Goal: Leave review/rating: Share an evaluation or opinion about a product, service, or content

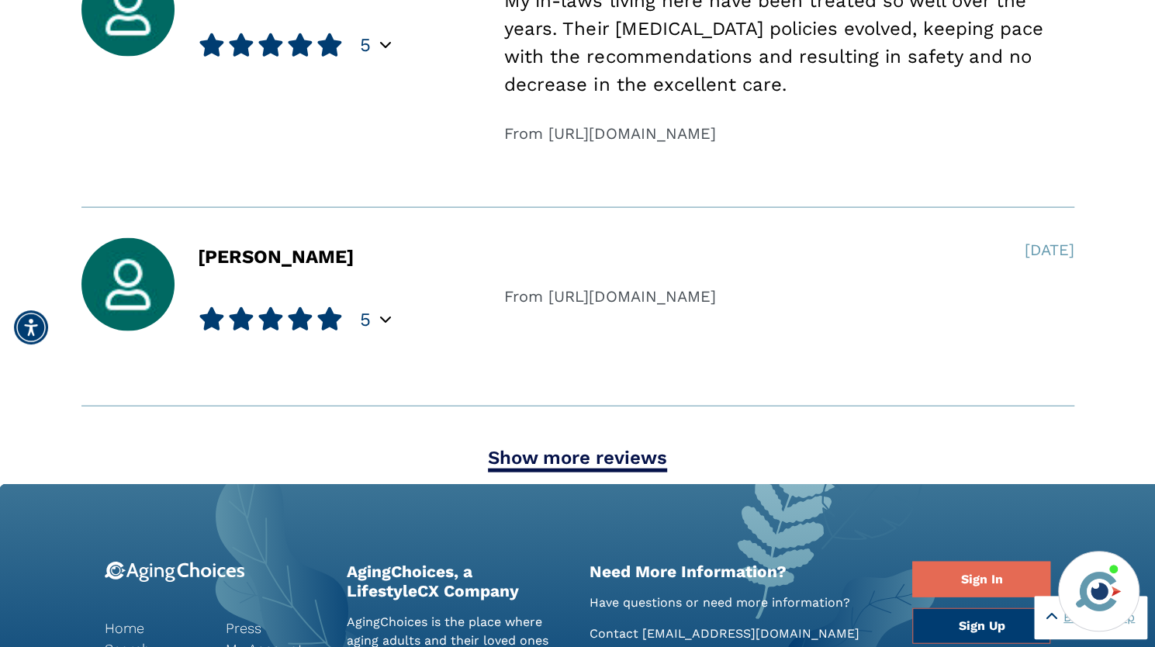
scroll to position [1841, 0]
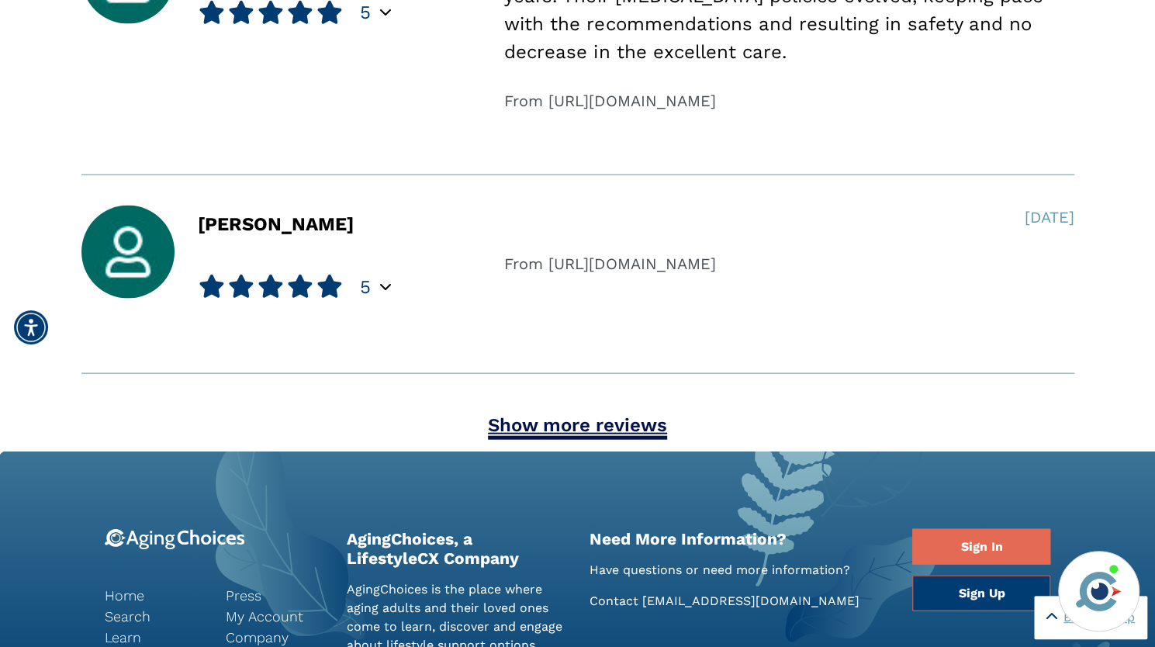
click at [532, 420] on link "Show more reviews" at bounding box center [577, 427] width 179 height 26
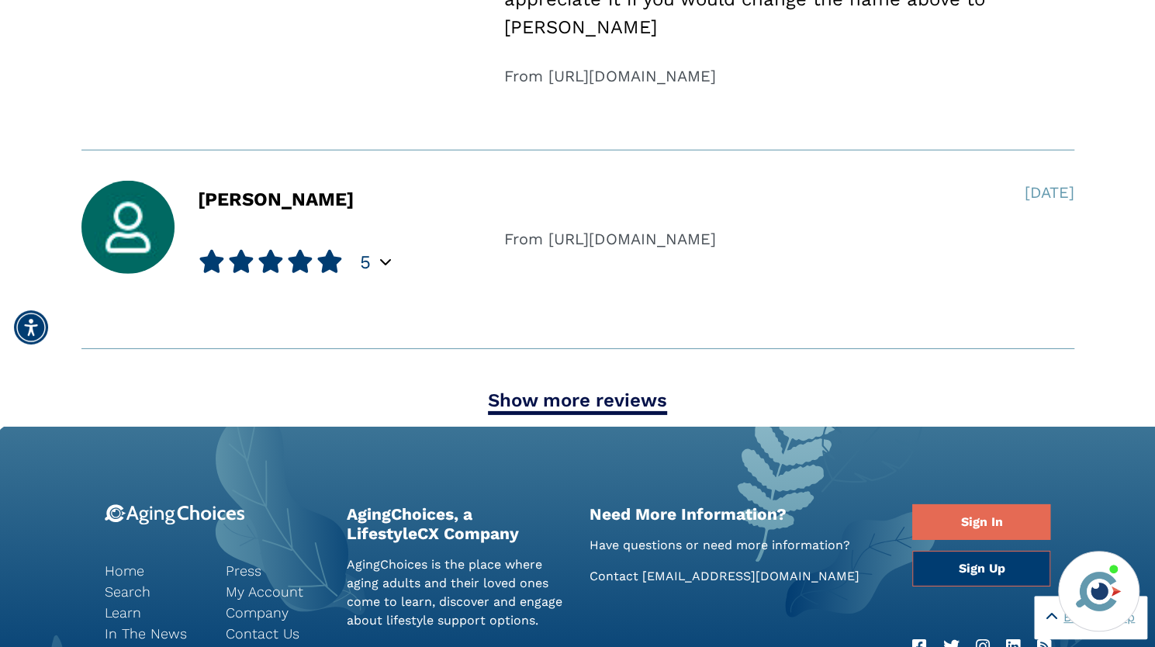
scroll to position [2735, 0]
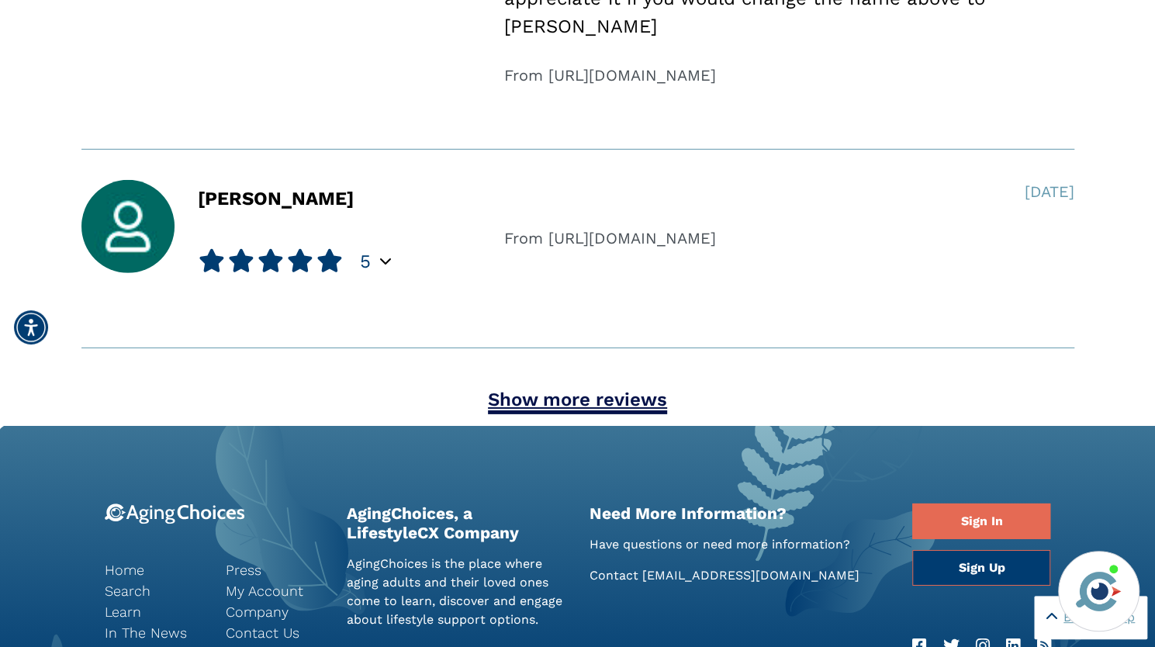
click at [590, 402] on link "Show more reviews" at bounding box center [577, 401] width 179 height 26
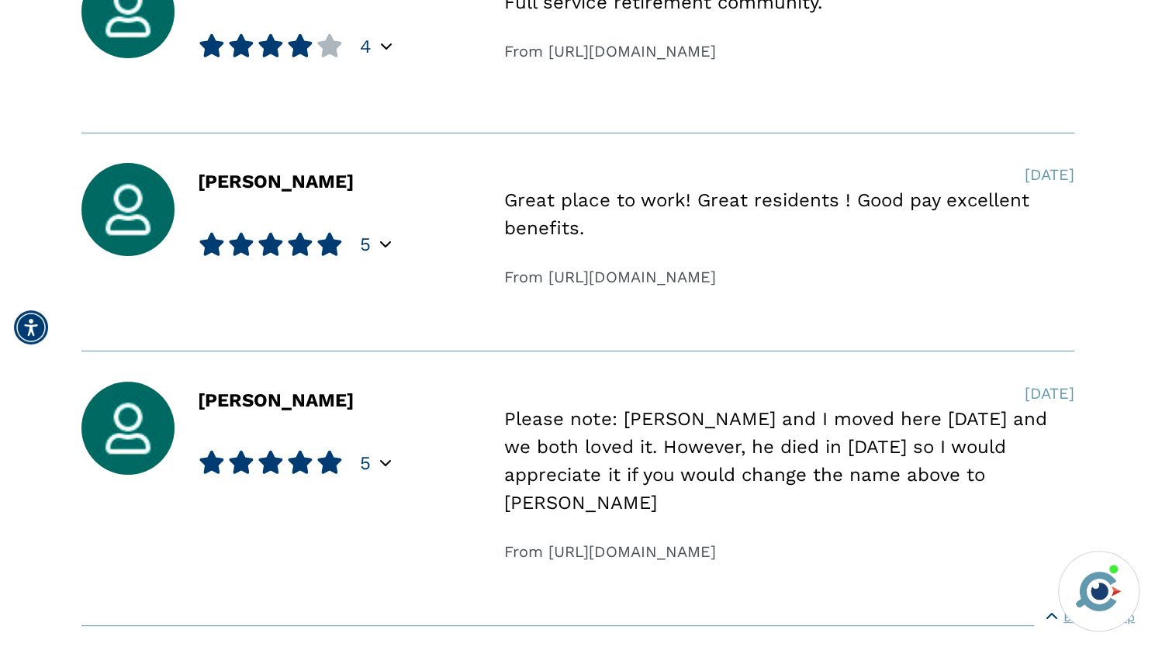
scroll to position [3351, 0]
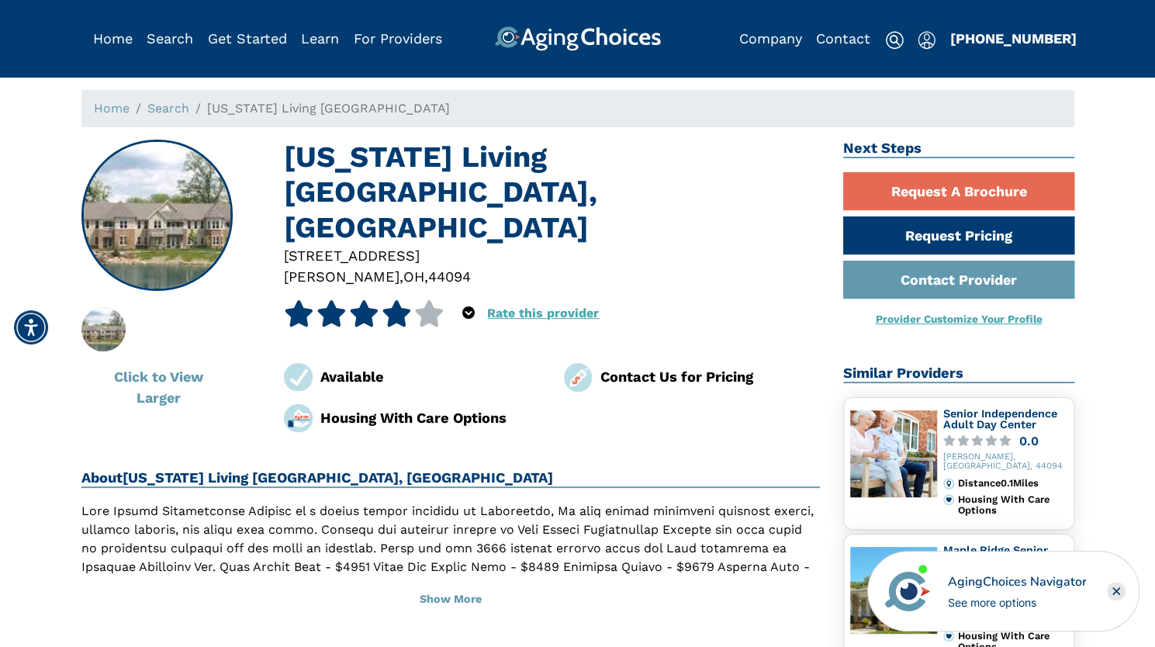
click at [382, 300] on icon at bounding box center [397, 313] width 30 height 26
